Goal: Share content: Share content

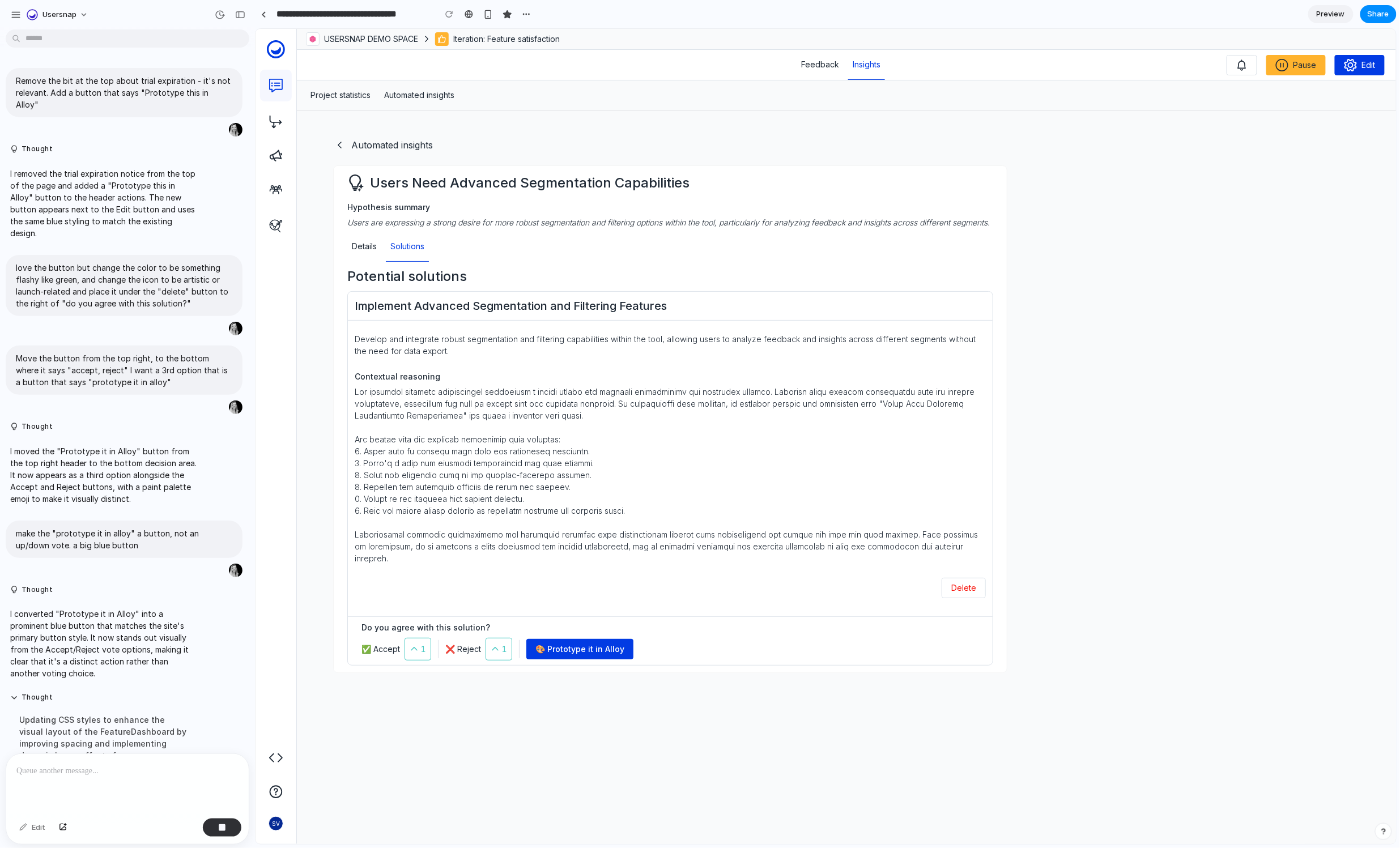
scroll to position [411, 0]
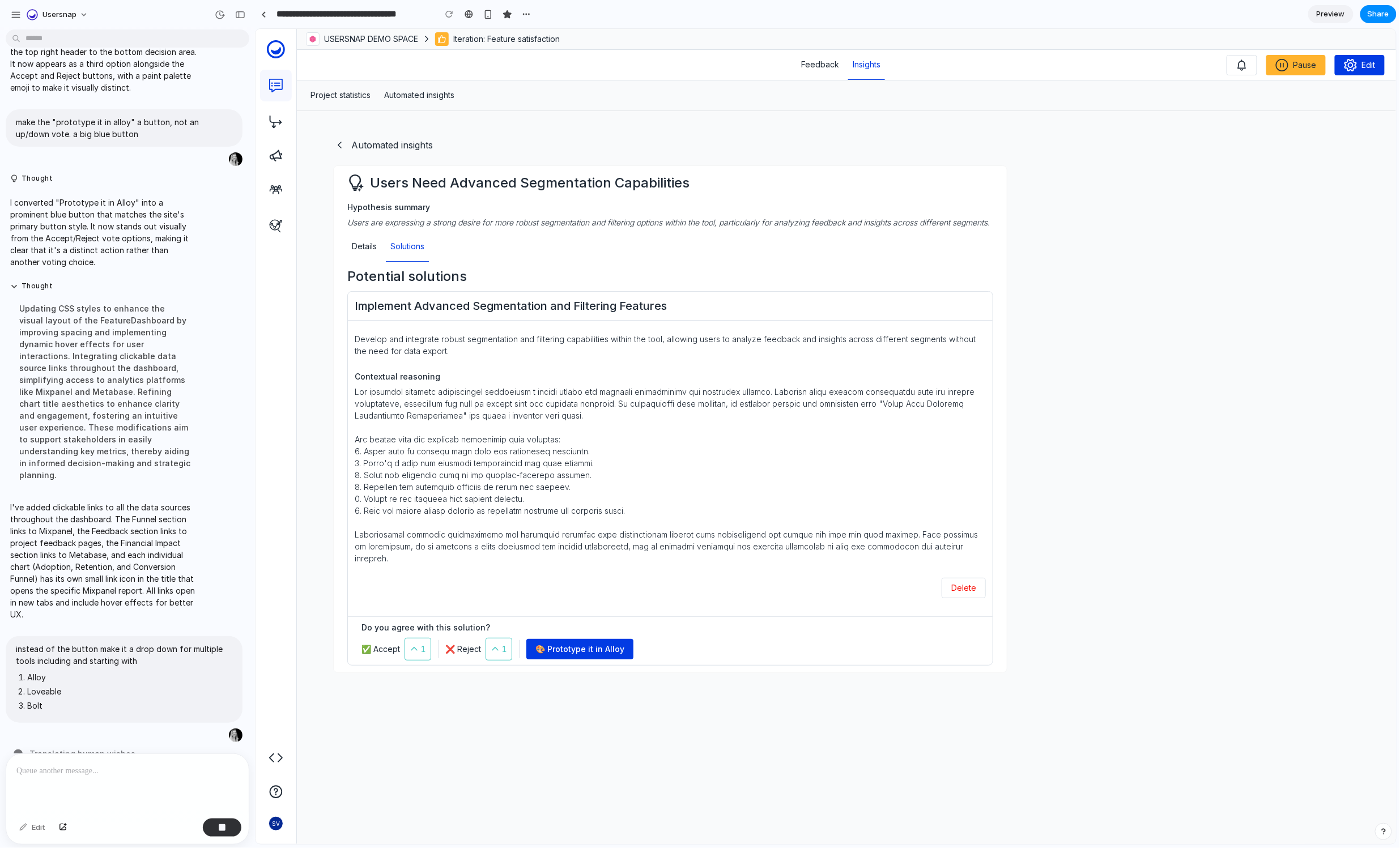
click at [82, 778] on div at bounding box center [127, 784] width 243 height 60
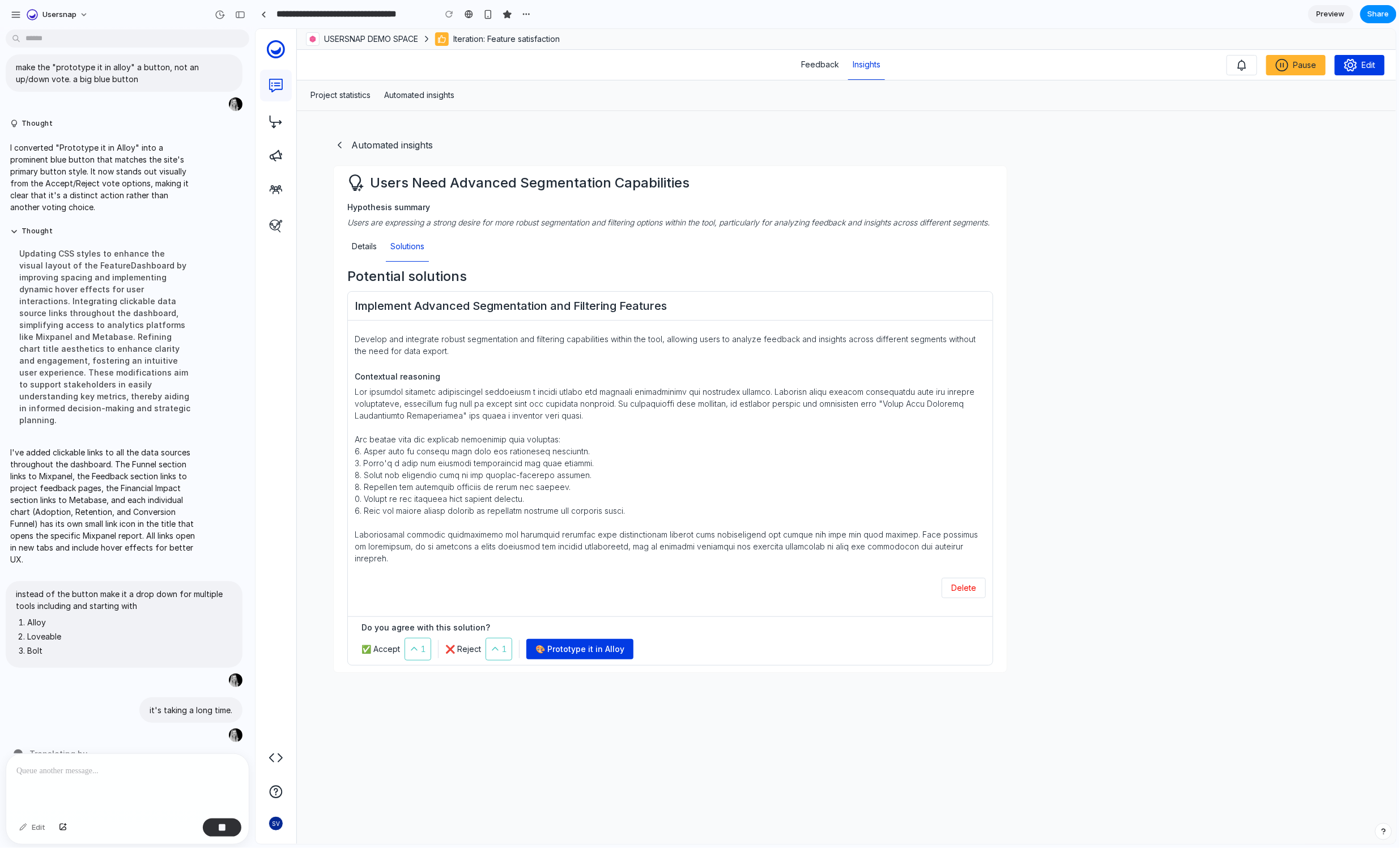
scroll to position [575, 0]
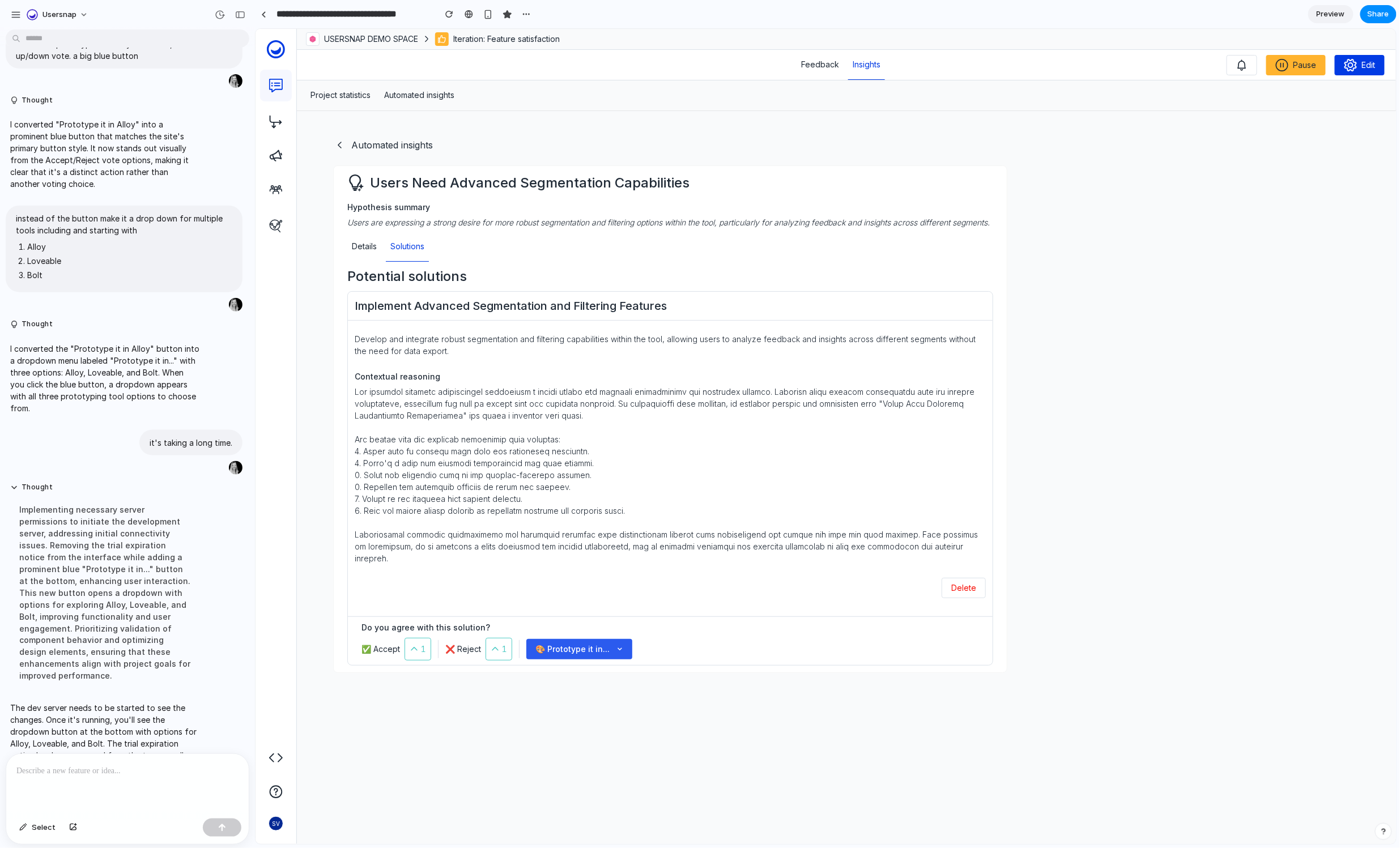
click at [622, 656] on button "🎨 Prototype it in..." at bounding box center [578, 649] width 106 height 21
click at [1380, 17] on span "Share" at bounding box center [1377, 14] width 22 height 11
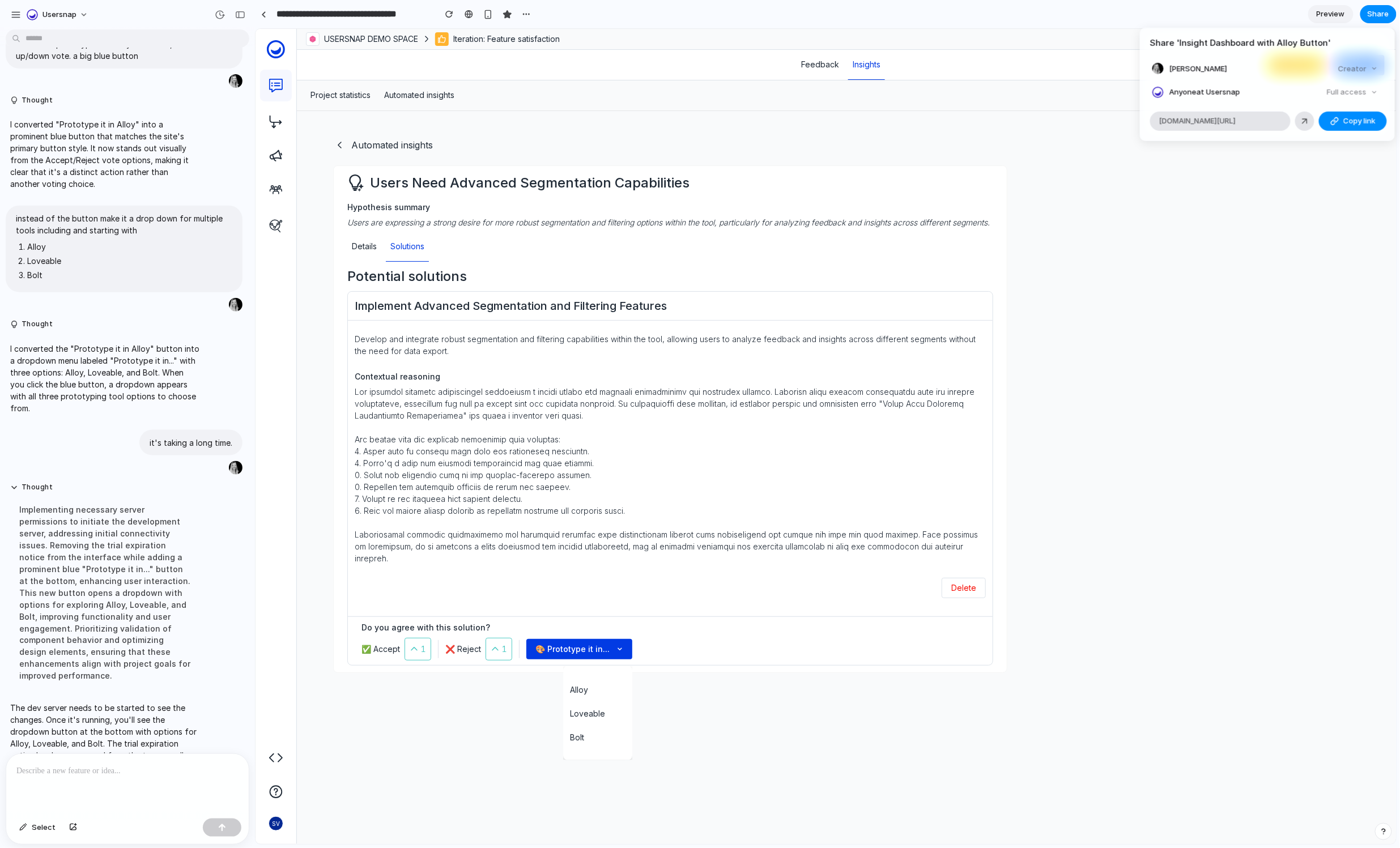
click at [1355, 92] on div "Full access" at bounding box center [1351, 92] width 60 height 16
click at [1362, 121] on span "Copy link" at bounding box center [1358, 121] width 32 height 11
click at [660, 699] on div "Share ' Insight Dashboard with Alloy Button ' [PERSON_NAME] Vettes Creator Anyo…" at bounding box center [700, 424] width 1400 height 848
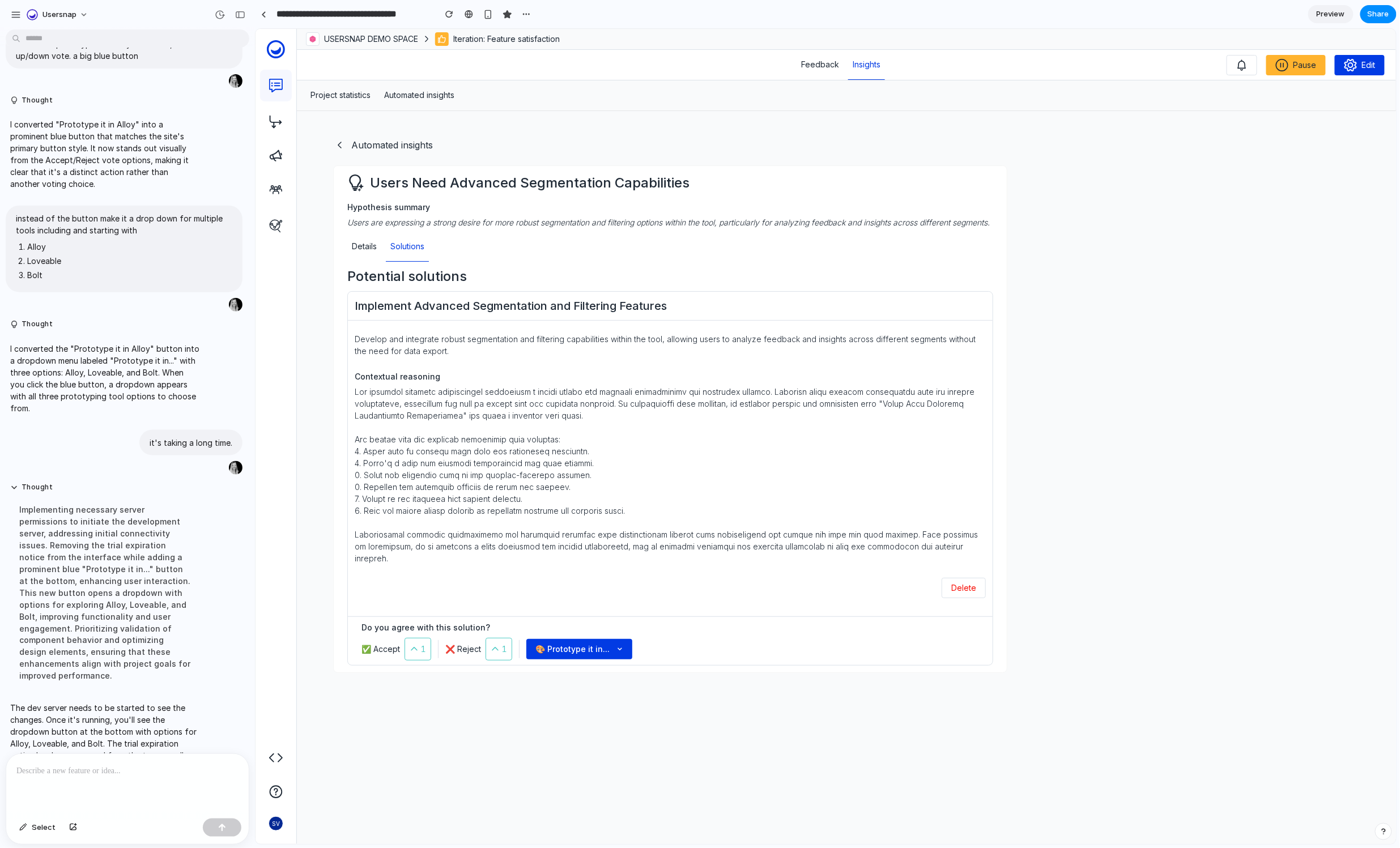
click at [597, 648] on div "Alloy Loveable Bolt" at bounding box center [824, 436] width 1140 height 815
click at [501, 653] on icon at bounding box center [493, 649] width 16 height 14
click at [1192, 277] on div "Automated insights Users Need Advanced Segmentation Capabilities Hypothesis sum…" at bounding box center [846, 477] width 1099 height 734
click at [560, 646] on button "🎨 Prototype it in..." at bounding box center [578, 649] width 106 height 21
click at [746, 719] on div "Alloy Loveable Bolt" at bounding box center [824, 436] width 1140 height 815
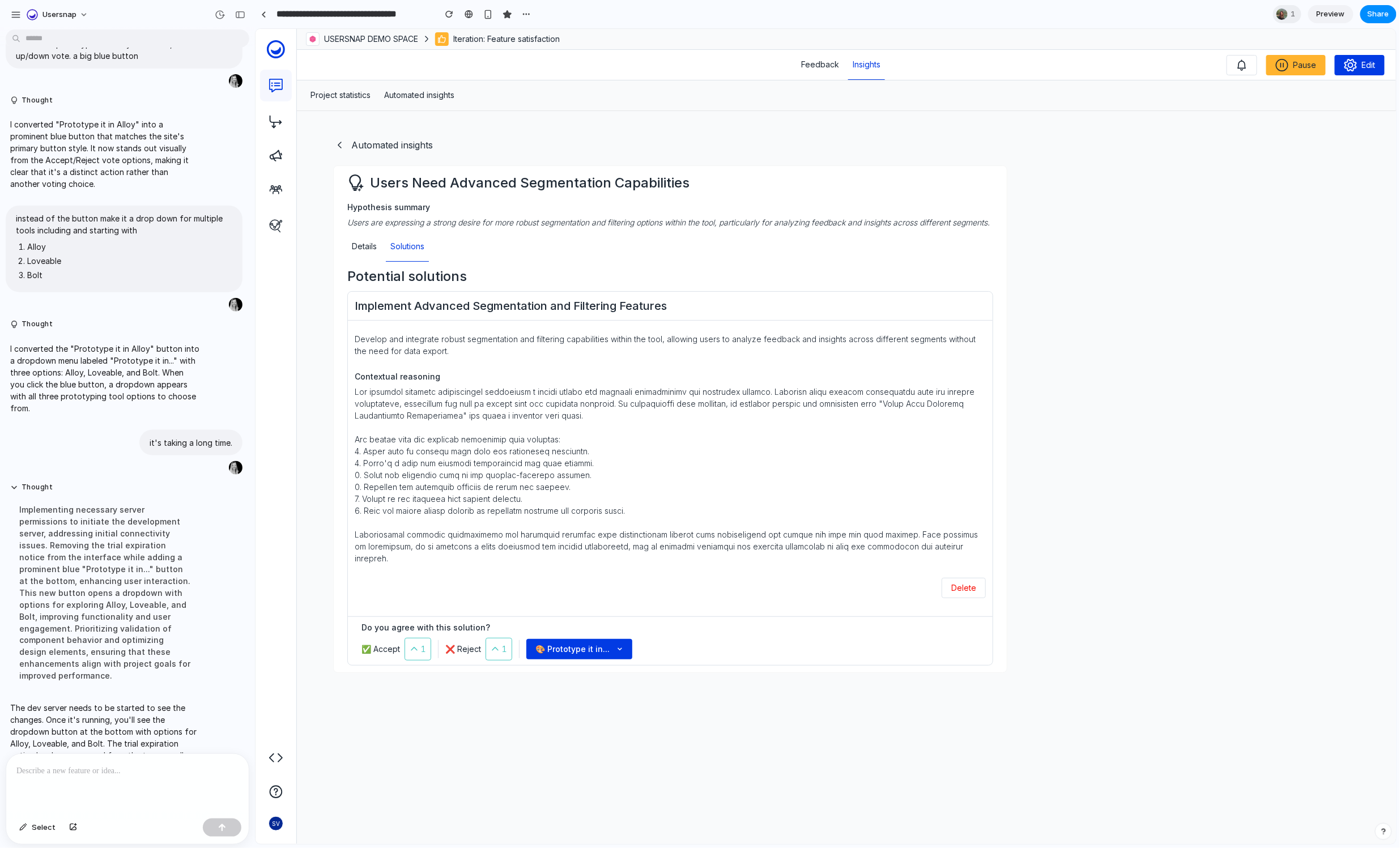
click at [113, 776] on div at bounding box center [127, 784] width 243 height 60
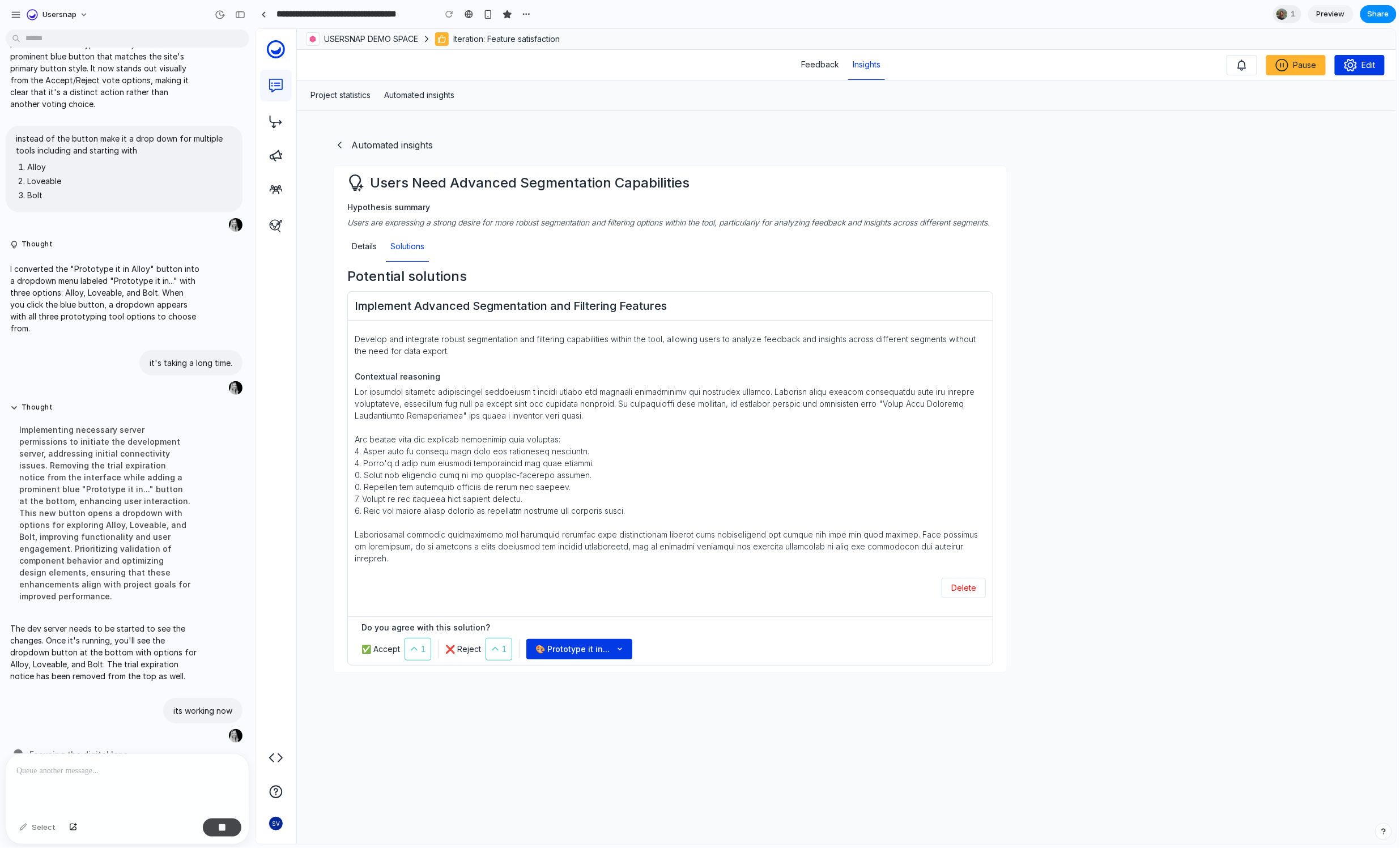
click at [215, 832] on button "button" at bounding box center [222, 827] width 38 height 18
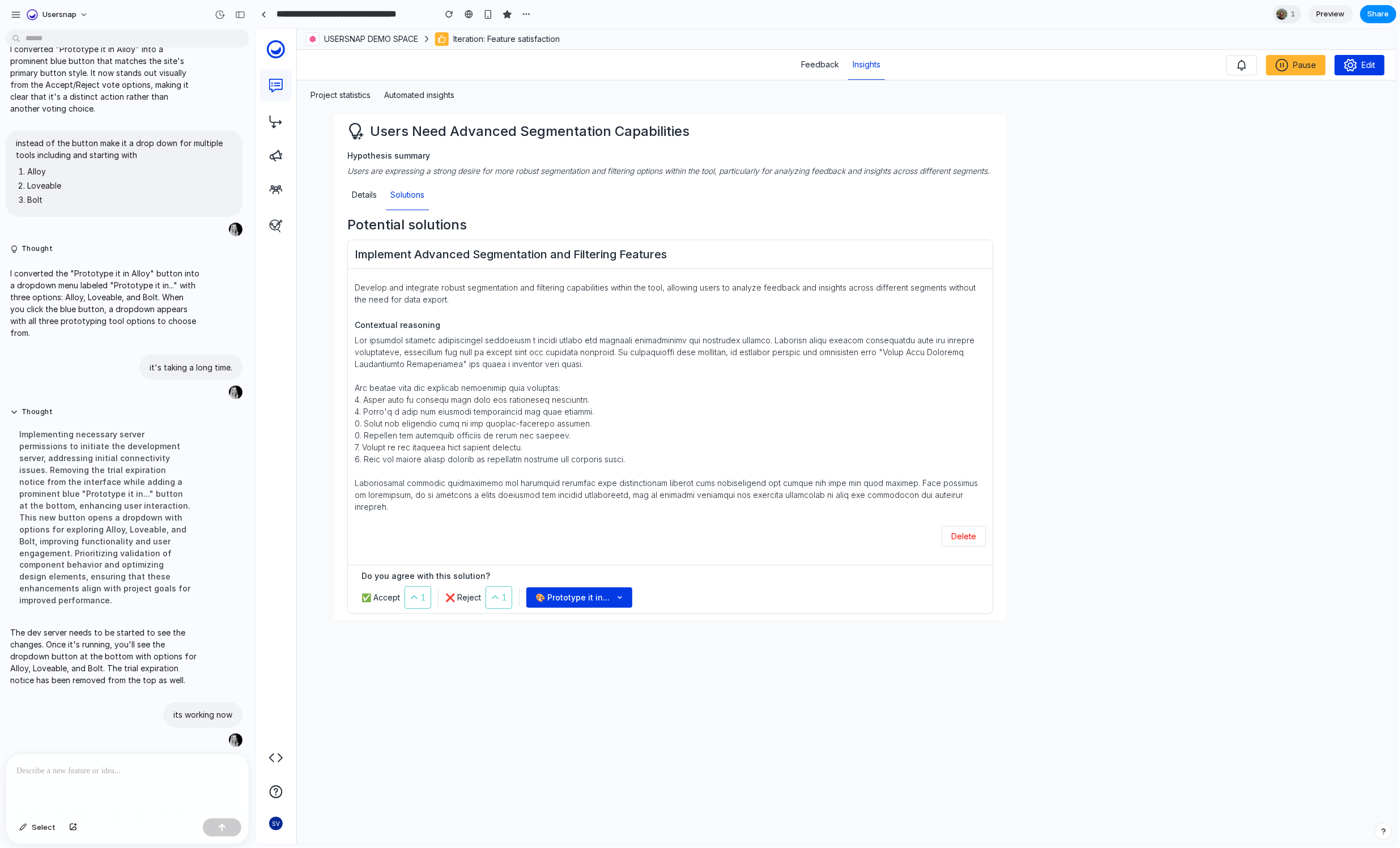
scroll to position [564, 0]
click at [71, 828] on div "button" at bounding box center [73, 828] width 8 height 7
click at [882, 743] on div at bounding box center [655, 729] width 646 height 173
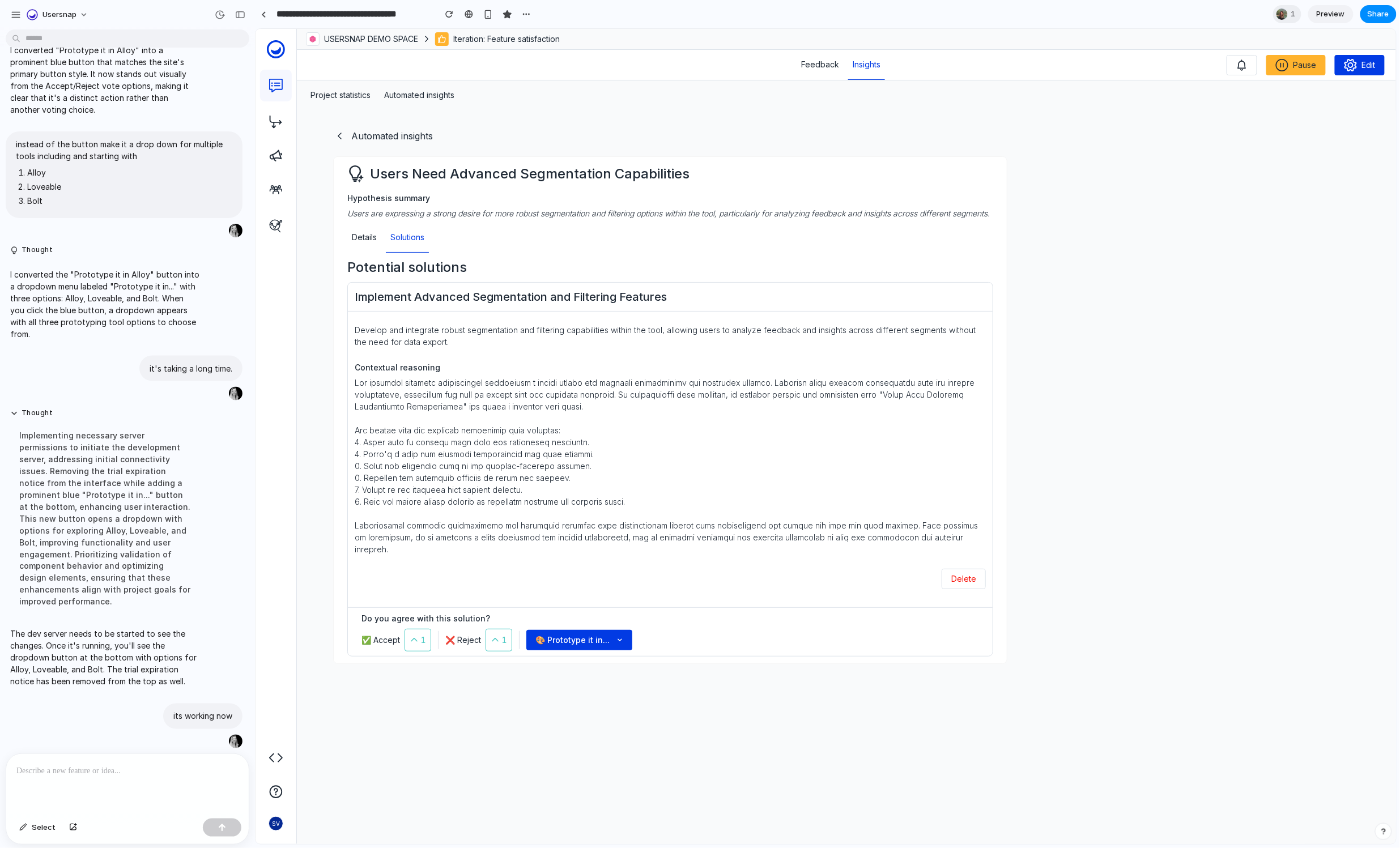
scroll to position [0, 0]
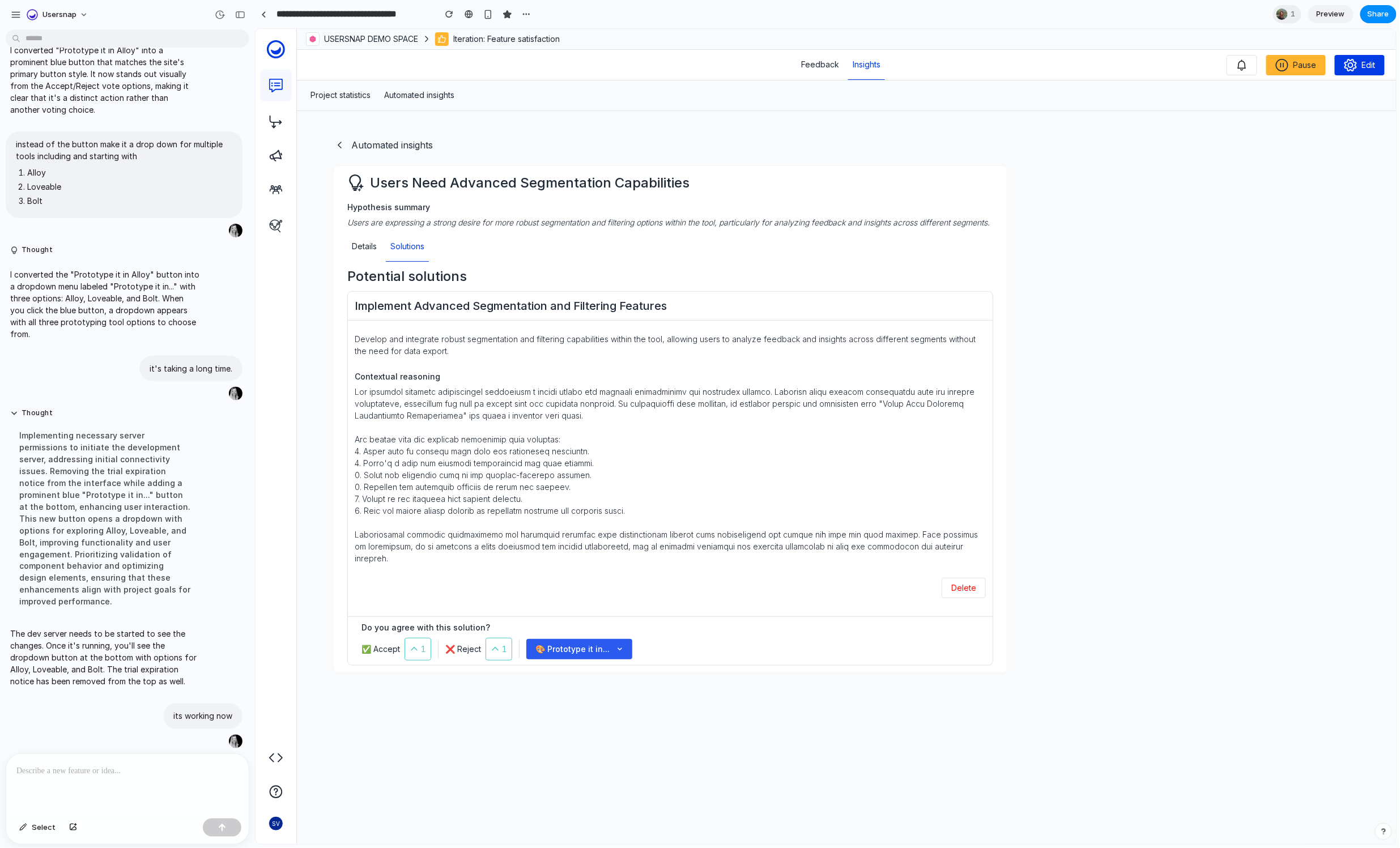
click at [621, 656] on button "🎨 Prototype it in..." at bounding box center [578, 649] width 106 height 21
click at [905, 760] on div "Alloy Loveable Bolt" at bounding box center [824, 436] width 1140 height 815
